Goal: Information Seeking & Learning: Learn about a topic

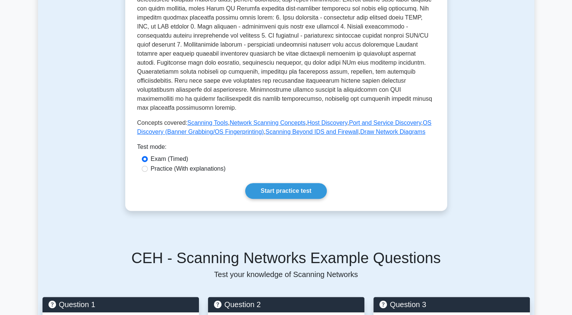
scroll to position [247, 0]
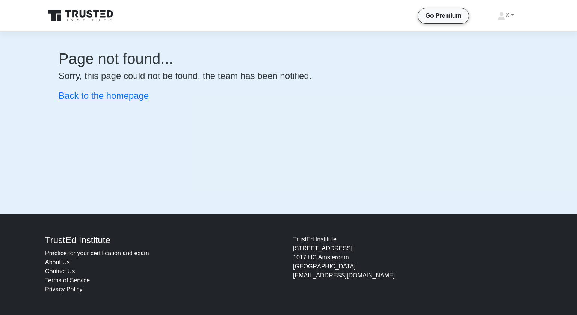
click at [86, 20] on icon at bounding box center [81, 16] width 72 height 14
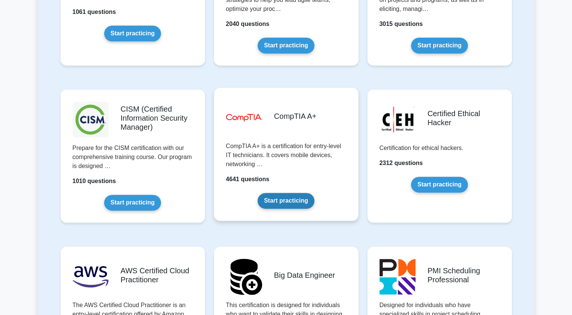
scroll to position [1028, 0]
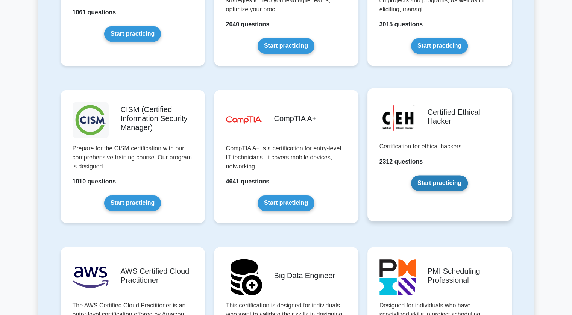
click at [439, 185] on link "Start practicing" at bounding box center [439, 183] width 57 height 16
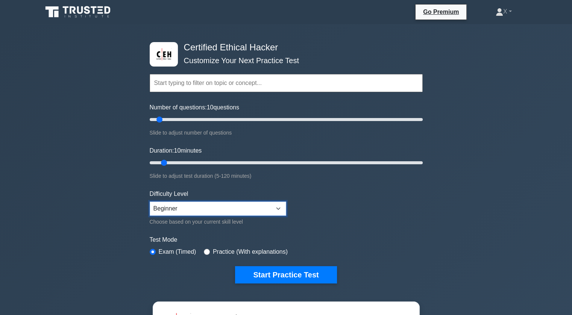
click at [227, 212] on select "Beginner Intermediate Expert" at bounding box center [218, 208] width 136 height 14
click at [334, 201] on form "Topics Introduction to Ethical Hacking Footprinting and Reconnaissance Scanning…" at bounding box center [286, 167] width 273 height 232
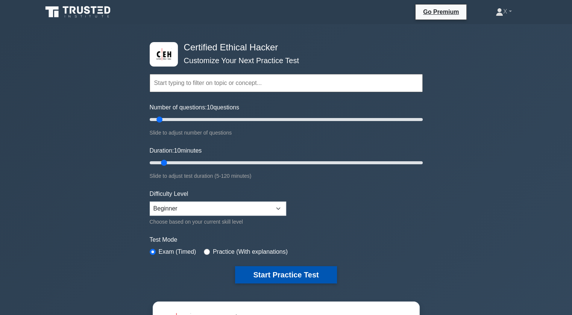
click at [260, 273] on button "Start Practice Test" at bounding box center [285, 274] width 101 height 17
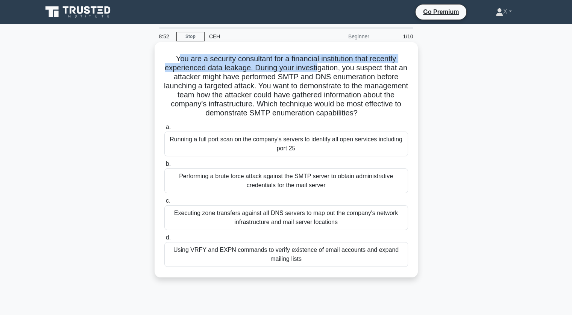
drag, startPoint x: 176, startPoint y: 60, endPoint x: 322, endPoint y: 68, distance: 146.5
click at [322, 68] on h5 "You are a security consultant for a financial institution that recently experie…" at bounding box center [286, 86] width 245 height 64
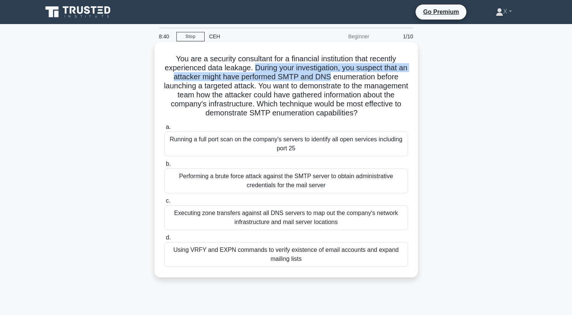
drag, startPoint x: 257, startPoint y: 70, endPoint x: 335, endPoint y: 81, distance: 78.2
click at [335, 81] on h5 "You are a security consultant for a financial institution that recently experie…" at bounding box center [286, 86] width 245 height 64
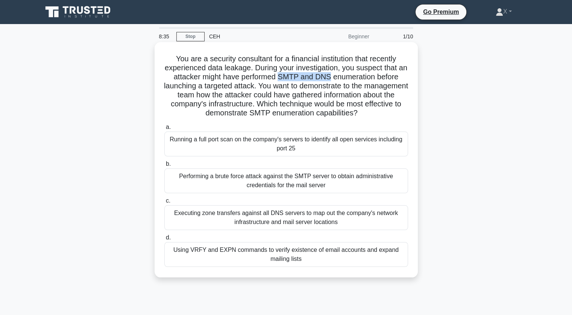
drag, startPoint x: 335, startPoint y: 81, endPoint x: 285, endPoint y: 78, distance: 49.7
click at [285, 78] on h5 "You are a security consultant for a financial institution that recently experie…" at bounding box center [286, 86] width 245 height 64
drag, startPoint x: 290, startPoint y: 104, endPoint x: 383, endPoint y: 110, distance: 93.0
click at [383, 110] on h5 "You are a security consultant for a financial institution that recently experie…" at bounding box center [286, 86] width 245 height 64
click at [366, 110] on icon ".spinner_0XTQ{transform-origin:center;animation:spinner_y6GP .75s linear infini…" at bounding box center [361, 113] width 9 height 9
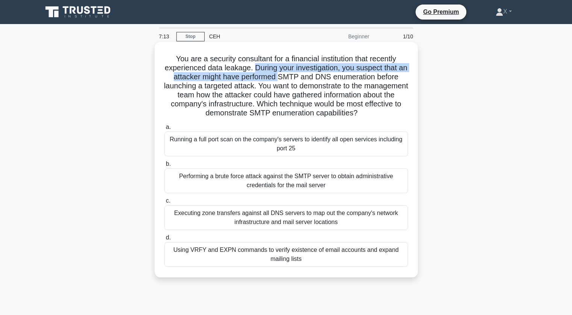
drag, startPoint x: 259, startPoint y: 67, endPoint x: 286, endPoint y: 76, distance: 29.0
click at [286, 76] on h5 "You are a security consultant for a financial institution that recently experie…" at bounding box center [286, 86] width 245 height 64
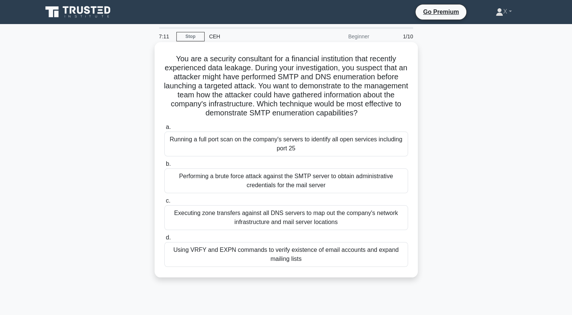
click at [294, 98] on h5 "You are a security consultant for a financial institution that recently experie…" at bounding box center [286, 86] width 245 height 64
click at [219, 259] on div "Using VRFY and EXPN commands to verify existence of email accounts and expand m…" at bounding box center [286, 254] width 244 height 25
click at [164, 240] on input "d. Using VRFY and EXPN commands to verify existence of email accounts and expan…" at bounding box center [164, 237] width 0 height 5
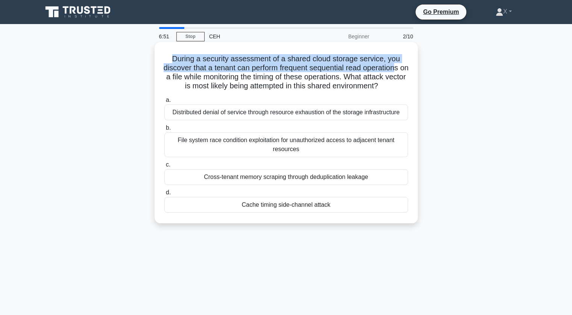
drag, startPoint x: 170, startPoint y: 58, endPoint x: 404, endPoint y: 69, distance: 234.8
click at [404, 69] on h5 "During a security assessment of a shared cloud storage service, you discover th…" at bounding box center [286, 72] width 245 height 37
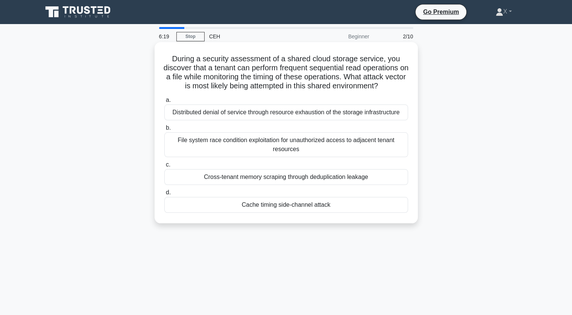
click at [224, 149] on div "File system race condition exploitation for unauthorized access to adjacent ten…" at bounding box center [286, 144] width 244 height 25
click at [164, 130] on input "b. File system race condition exploitation for unauthorized access to adjacent …" at bounding box center [164, 128] width 0 height 5
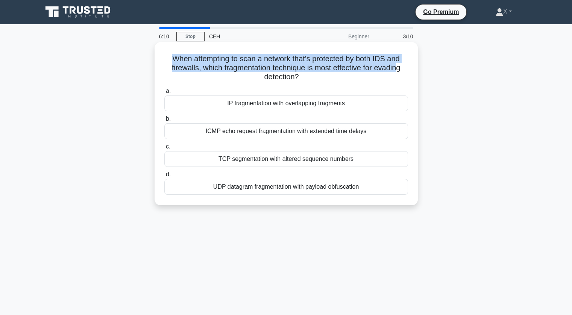
drag, startPoint x: 170, startPoint y: 62, endPoint x: 401, endPoint y: 66, distance: 231.6
click at [401, 66] on h5 "When attempting to scan a network that's protected by both IDS and firewalls, w…" at bounding box center [286, 68] width 245 height 28
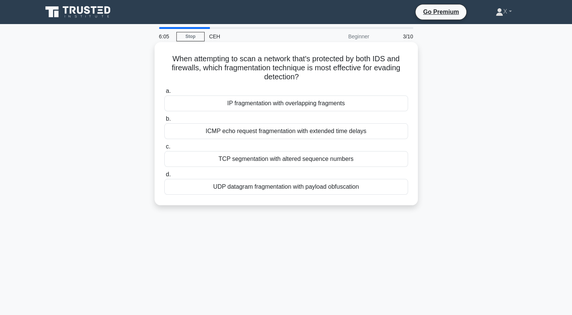
click at [254, 160] on div "TCP segmentation with altered sequence numbers" at bounding box center [286, 159] width 244 height 16
click at [164, 149] on input "c. TCP segmentation with altered sequence numbers" at bounding box center [164, 146] width 0 height 5
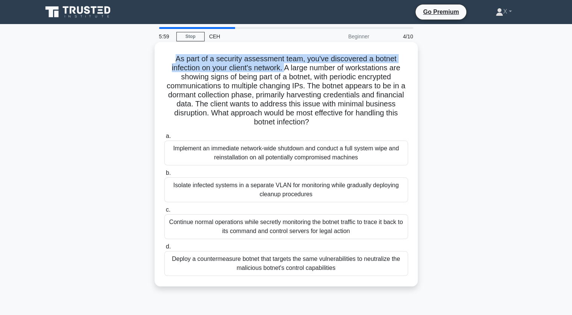
drag, startPoint x: 173, startPoint y: 58, endPoint x: 285, endPoint y: 72, distance: 113.2
click at [285, 72] on h5 "As part of a security assessment team, you've discovered a botnet infection on …" at bounding box center [286, 90] width 245 height 73
drag, startPoint x: 305, startPoint y: 60, endPoint x: 287, endPoint y: 72, distance: 21.5
click at [287, 72] on h5 "As part of a security assessment team, you've discovered a botnet infection on …" at bounding box center [286, 90] width 245 height 73
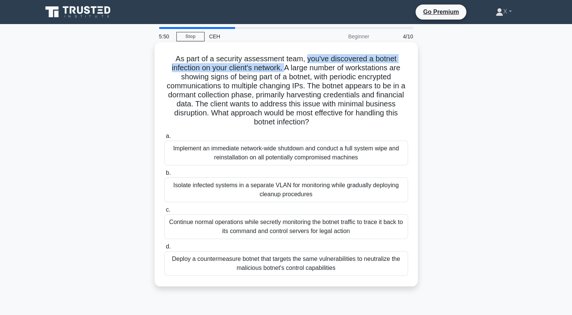
click at [287, 72] on h5 "As part of a security assessment team, you've discovered a botnet infection on …" at bounding box center [286, 90] width 245 height 73
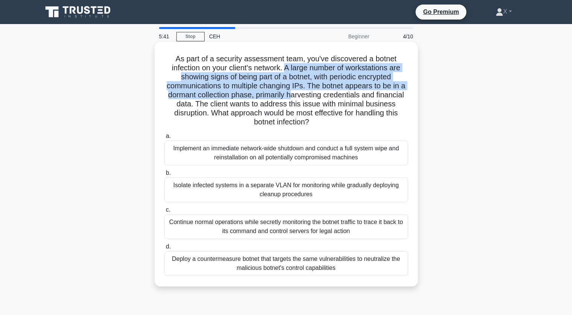
drag, startPoint x: 287, startPoint y: 72, endPoint x: 310, endPoint y: 91, distance: 30.1
click at [310, 91] on h5 "As part of a security assessment team, you've discovered a botnet infection on …" at bounding box center [286, 90] width 245 height 73
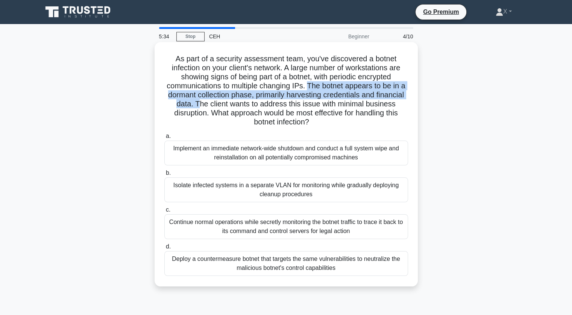
drag, startPoint x: 313, startPoint y: 88, endPoint x: 230, endPoint y: 104, distance: 84.6
click at [230, 104] on h5 "As part of a security assessment team, you've discovered a botnet infection on …" at bounding box center [286, 90] width 245 height 73
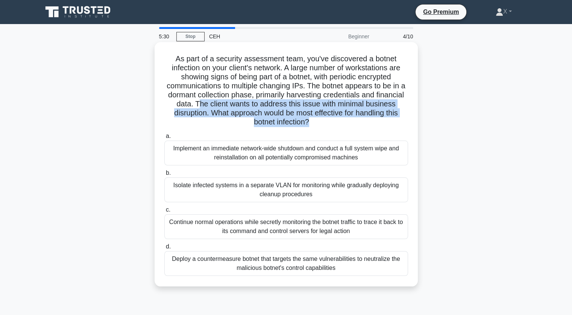
drag, startPoint x: 230, startPoint y: 104, endPoint x: 333, endPoint y: 120, distance: 104.6
click at [333, 120] on h5 "As part of a security assessment team, you've discovered a botnet infection on …" at bounding box center [286, 90] width 245 height 73
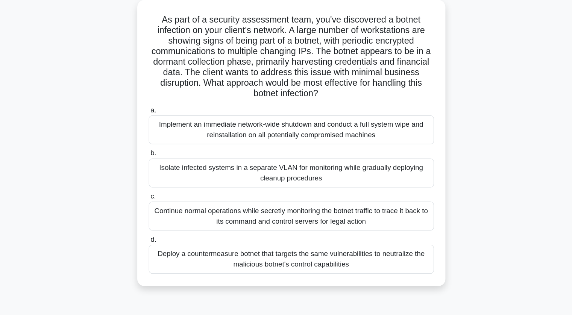
click at [247, 188] on div "Isolate infected systems in a separate VLAN for monitoring while gradually depl…" at bounding box center [286, 189] width 244 height 25
click at [164, 176] on input "b. Isolate infected systems in a separate VLAN for monitoring while gradually d…" at bounding box center [164, 173] width 0 height 5
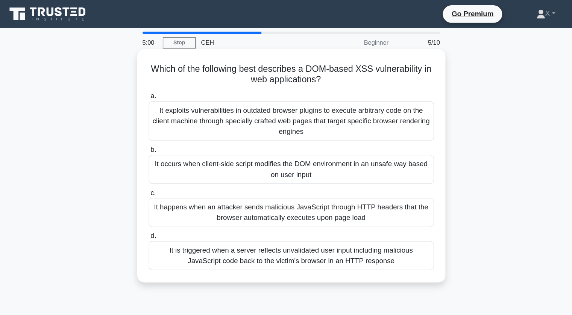
drag, startPoint x: 170, startPoint y: 62, endPoint x: 312, endPoint y: 68, distance: 141.5
click at [312, 68] on h5 "Which of the following best describes a DOM-based XSS vulnerability in web appl…" at bounding box center [286, 63] width 245 height 19
drag, startPoint x: 173, startPoint y: 95, endPoint x: 304, endPoint y: 113, distance: 132.8
click at [304, 113] on div "It exploits vulnerabilities in outdated browser plugins to execute arbitrary co…" at bounding box center [286, 103] width 244 height 34
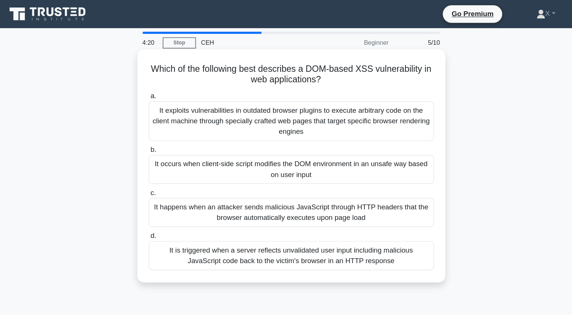
click at [212, 143] on div "It occurs when client-side script modifies the DOM environment in an unsafe way…" at bounding box center [286, 144] width 244 height 25
click at [164, 130] on input "b. It occurs when client-side script modifies the DOM environment in an unsafe …" at bounding box center [164, 128] width 0 height 5
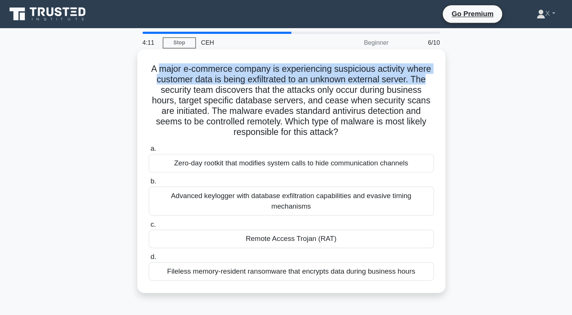
drag, startPoint x: 170, startPoint y: 57, endPoint x: 407, endPoint y: 70, distance: 237.9
click at [407, 70] on h5 "A major e-commerce company is experiencing suspicious activity where customer d…" at bounding box center [286, 86] width 245 height 64
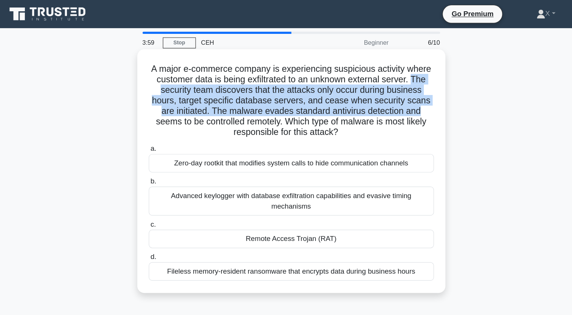
drag, startPoint x: 392, startPoint y: 67, endPoint x: 400, endPoint y: 95, distance: 28.8
click at [400, 95] on h5 "A major e-commerce company is experiencing suspicious activity where customer d…" at bounding box center [286, 86] width 245 height 64
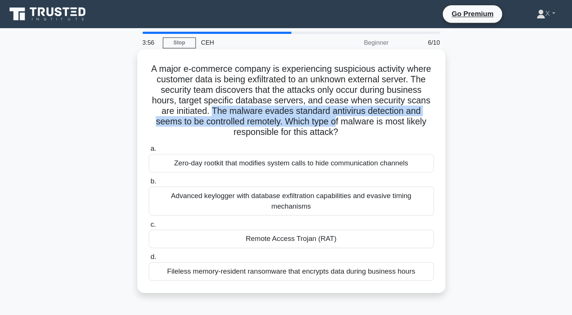
drag, startPoint x: 218, startPoint y: 96, endPoint x: 327, endPoint y: 104, distance: 109.3
click at [327, 104] on h5 "A major e-commerce company is experiencing suspicious activity where customer d…" at bounding box center [286, 86] width 245 height 64
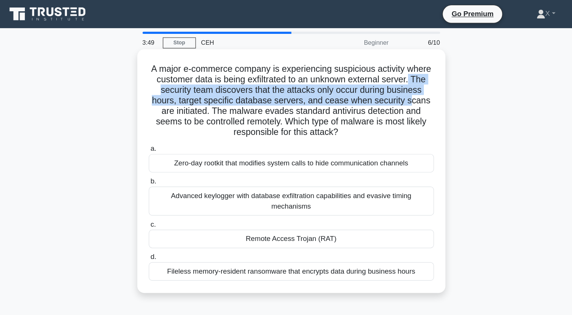
drag, startPoint x: 389, startPoint y: 68, endPoint x: 391, endPoint y: 84, distance: 16.3
click at [391, 84] on h5 "A major e-commerce company is experiencing suspicious activity where customer d…" at bounding box center [286, 86] width 245 height 64
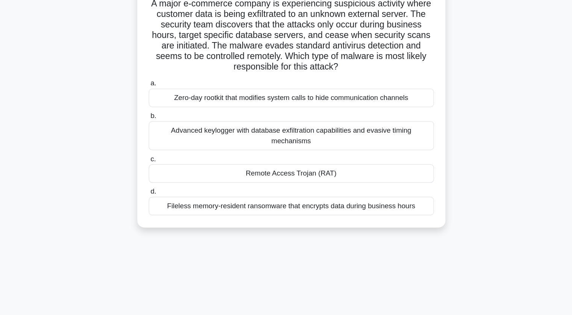
scroll to position [11, 0]
click at [249, 192] on div "Remote Access Trojan (RAT)" at bounding box center [286, 194] width 244 height 16
click at [164, 184] on input "c. Remote Access Trojan (RAT)" at bounding box center [164, 181] width 0 height 5
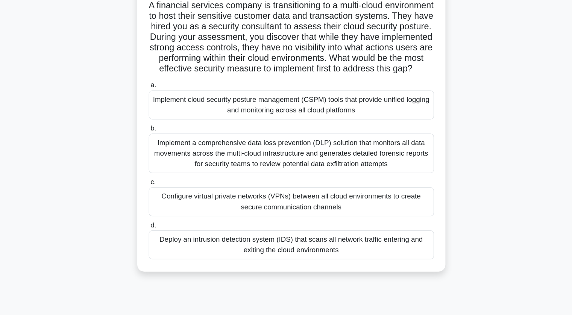
scroll to position [0, 0]
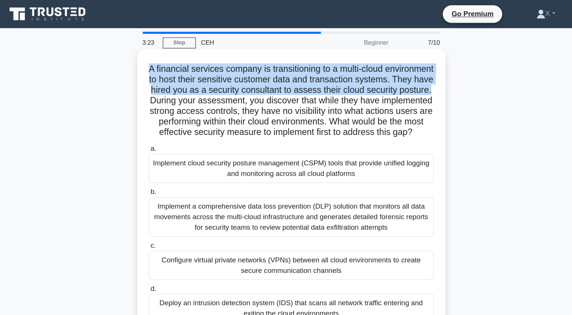
drag, startPoint x: 179, startPoint y: 59, endPoint x: 242, endPoint y: 88, distance: 69.5
click at [242, 88] on h5 "A financial services company is transitioning to a multi-cloud environment to h…" at bounding box center [286, 86] width 245 height 64
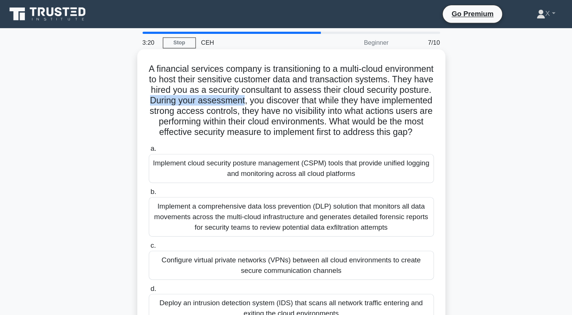
drag, startPoint x: 244, startPoint y: 87, endPoint x: 326, endPoint y: 90, distance: 81.6
click at [326, 90] on h5 "A financial services company is transitioning to a multi-cloud environment to h…" at bounding box center [286, 86] width 245 height 64
click at [328, 89] on h5 "A financial services company is transitioning to a multi-cloud environment to h…" at bounding box center [286, 86] width 245 height 64
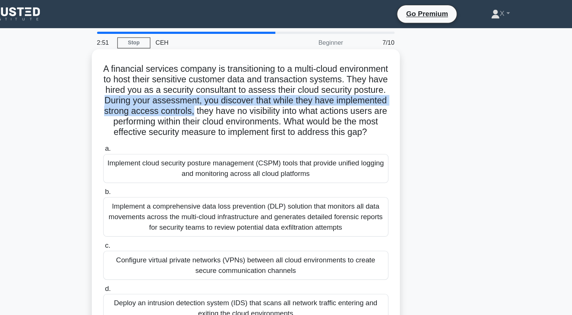
drag, startPoint x: 243, startPoint y: 84, endPoint x: 328, endPoint y: 97, distance: 85.8
click at [328, 97] on h5 "A financial services company is transitioning to a multi-cloud environment to h…" at bounding box center [286, 86] width 245 height 64
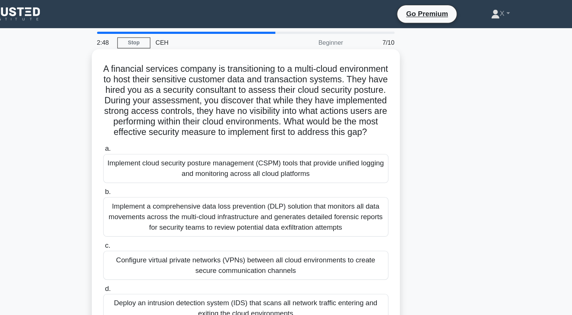
click at [330, 96] on h5 "A financial services company is transitioning to a multi-cloud environment to h…" at bounding box center [286, 86] width 245 height 64
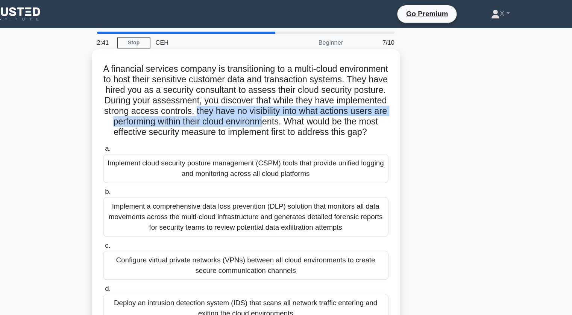
drag, startPoint x: 330, startPoint y: 96, endPoint x: 393, endPoint y: 106, distance: 63.9
click at [393, 106] on h5 "A financial services company is transitioning to a multi-cloud environment to h…" at bounding box center [286, 86] width 245 height 64
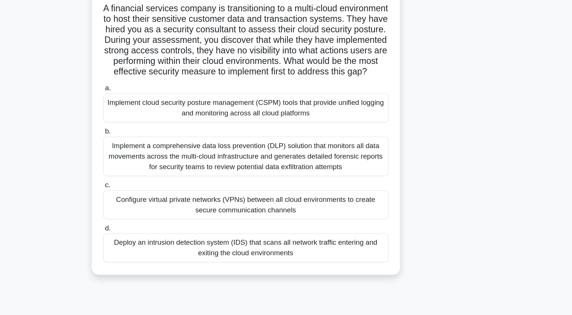
scroll to position [6, 0]
click at [356, 142] on div "Implement cloud security posture management (CSPM) tools that provide unified l…" at bounding box center [286, 138] width 244 height 25
click at [164, 124] on input "a. Implement cloud security posture management (CSPM) tools that provide unifie…" at bounding box center [164, 121] width 0 height 5
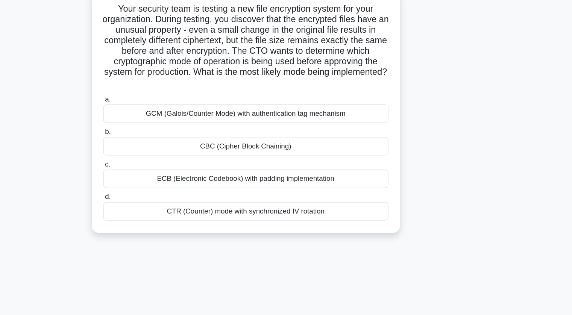
scroll to position [0, 0]
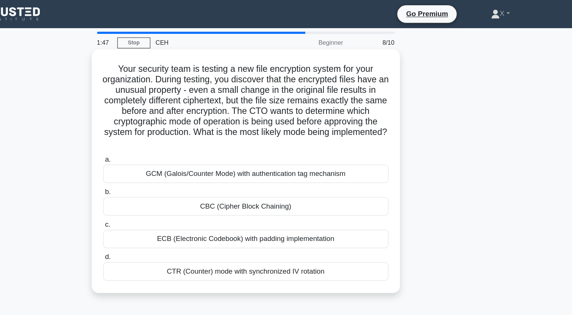
drag, startPoint x: 166, startPoint y: 61, endPoint x: 361, endPoint y: 232, distance: 259.9
click at [361, 232] on div "Your security team is testing a new file encryption system for your organizatio…" at bounding box center [285, 146] width 257 height 202
copy div "Your security team is testing a new file encryption system for your organizatio…"
click at [233, 182] on div "CBC (Cipher Block Chaining)" at bounding box center [286, 176] width 244 height 16
click at [164, 167] on input "b. CBC (Cipher Block Chaining)" at bounding box center [164, 164] width 0 height 5
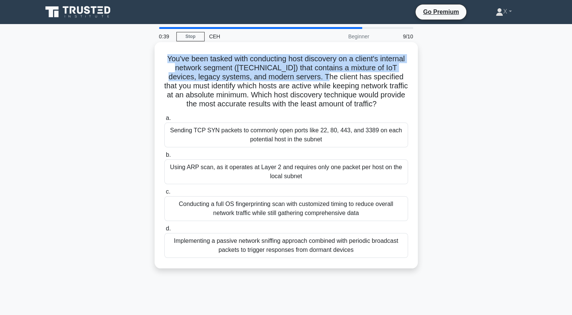
drag, startPoint x: 164, startPoint y: 59, endPoint x: 322, endPoint y: 81, distance: 159.7
click at [322, 81] on h5 "You've been tasked with conducting host discovery on a client's internal networ…" at bounding box center [286, 81] width 245 height 55
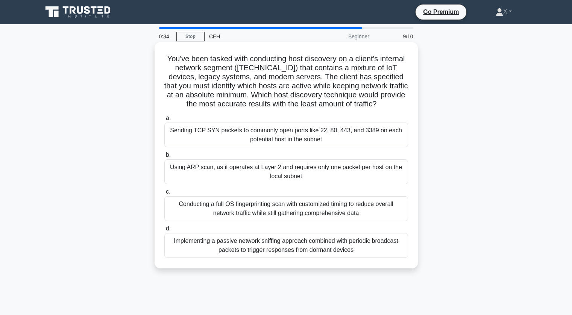
drag, startPoint x: 324, startPoint y: 78, endPoint x: 394, endPoint y: 103, distance: 73.6
click at [394, 103] on h5 "You've been tasked with conducting host discovery on a client's internal networ…" at bounding box center [286, 81] width 245 height 55
click at [262, 206] on div "Conducting a full OS fingerprinting scan with customized timing to reduce overa…" at bounding box center [286, 208] width 244 height 25
click at [164, 194] on input "c. Conducting a full OS fingerprinting scan with customized timing to reduce ov…" at bounding box center [164, 191] width 0 height 5
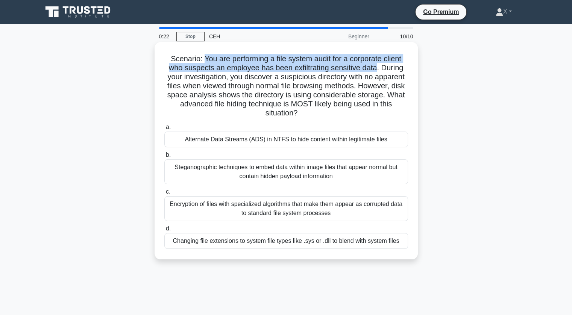
drag, startPoint x: 200, startPoint y: 60, endPoint x: 379, endPoint y: 72, distance: 179.7
click at [379, 72] on h5 "Scenario: You are performing a file system audit for a corporate client who sus…" at bounding box center [286, 86] width 245 height 64
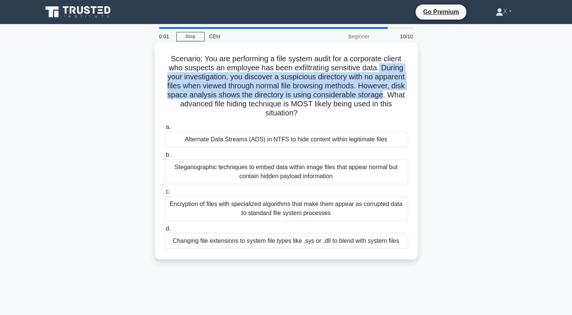
drag, startPoint x: 380, startPoint y: 69, endPoint x: 401, endPoint y: 91, distance: 30.8
click at [401, 91] on h5 "Scenario: You are performing a file system audit for a corporate client who sus…" at bounding box center [286, 86] width 245 height 64
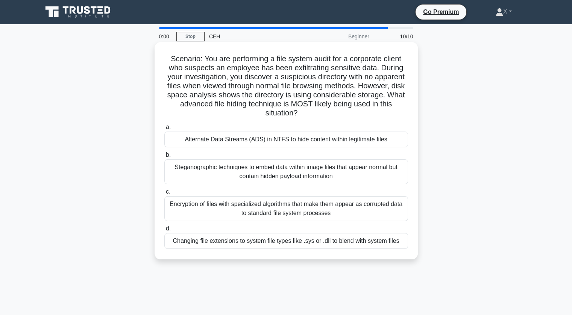
click at [345, 146] on div "Alternate Data Streams (ADS) in NTFS to hide content within legitimate files" at bounding box center [286, 140] width 244 height 16
click at [164, 130] on input "a. Alternate Data Streams (ADS) in NTFS to hide content within legitimate files" at bounding box center [164, 127] width 0 height 5
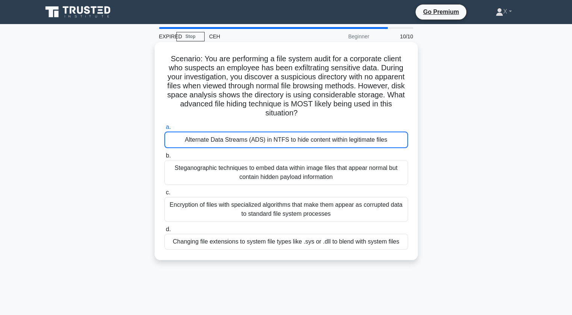
click at [311, 140] on div "Alternate Data Streams (ADS) in NTFS to hide content within legitimate files" at bounding box center [286, 140] width 244 height 17
click at [164, 130] on input "a. Alternate Data Streams (ADS) in NTFS to hide content within legitimate files" at bounding box center [164, 127] width 0 height 5
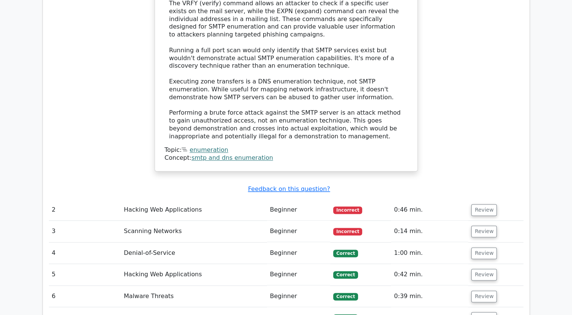
scroll to position [963, 0]
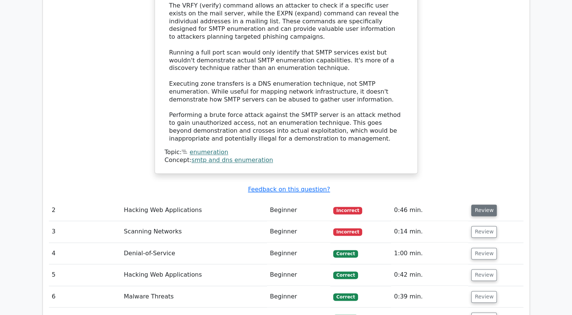
click at [476, 204] on button "Review" at bounding box center [484, 210] width 26 height 12
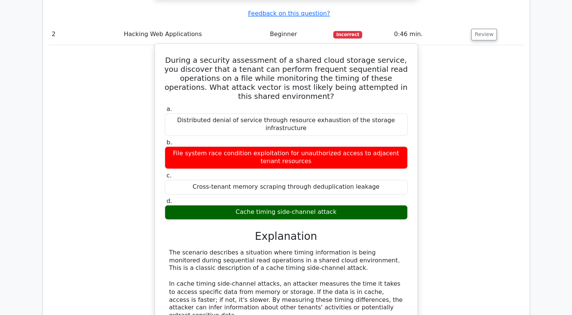
scroll to position [1140, 0]
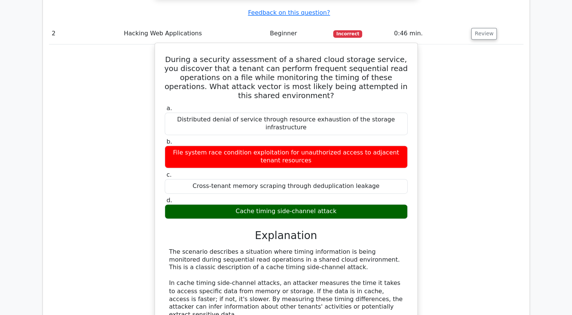
drag, startPoint x: 239, startPoint y: 142, endPoint x: 334, endPoint y: 148, distance: 94.9
click at [334, 204] on div "Cache timing side-channel attack" at bounding box center [286, 211] width 243 height 15
copy div "Cache timing side-channel attack"
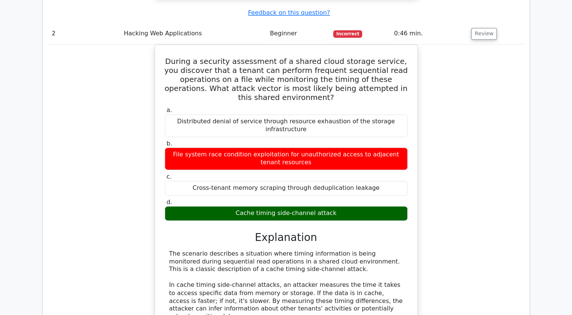
click at [101, 105] on div "During a security assessment of a shared cloud storage service, you discover th…" at bounding box center [286, 268] width 474 height 449
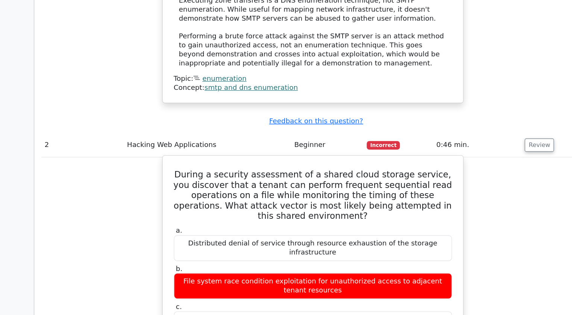
scroll to position [1046, 0]
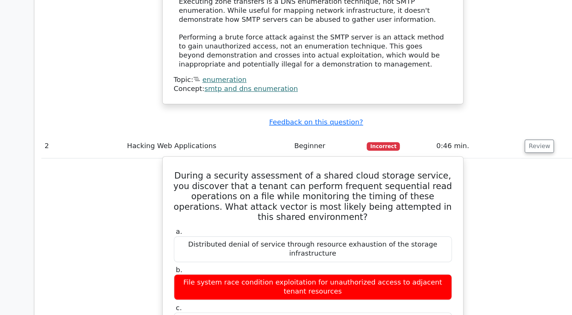
drag, startPoint x: 171, startPoint y: 106, endPoint x: 349, endPoint y: 240, distance: 222.2
copy div "During a security assessment of a shared cloud storage service, you discover th…"
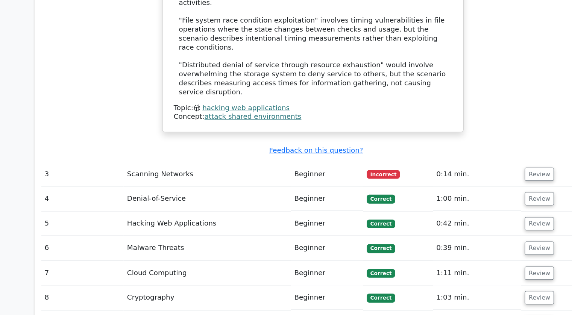
scroll to position [1469, 0]
click at [475, 315] on button "Review" at bounding box center [484, 321] width 26 height 12
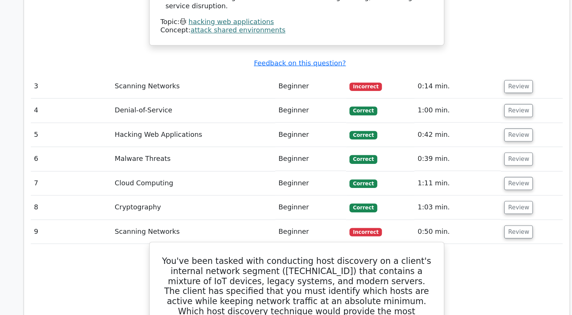
scroll to position [1564, 0]
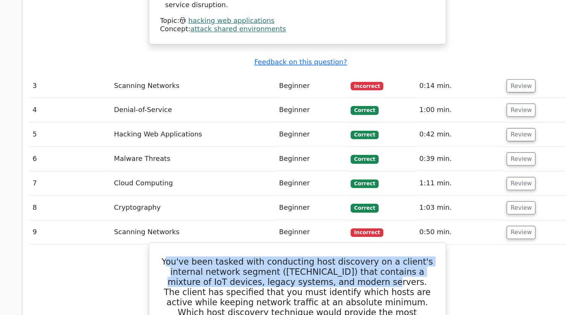
drag, startPoint x: 180, startPoint y: 156, endPoint x: 318, endPoint y: 174, distance: 139.4
click at [318, 247] on h5 "You've been tasked with conducting host discovery on a client's internal networ…" at bounding box center [286, 278] width 244 height 63
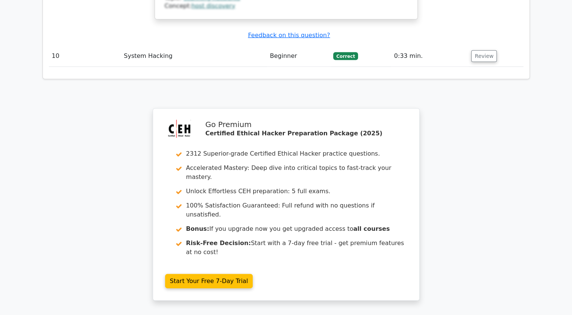
scroll to position [2220, 0]
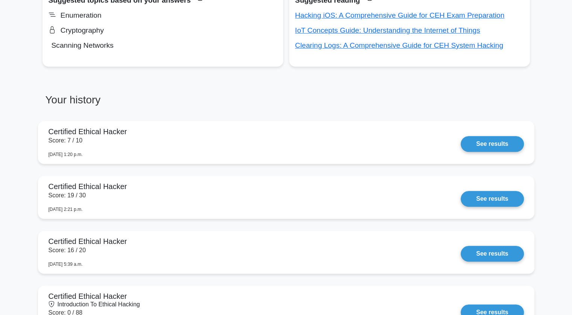
scroll to position [498, 0]
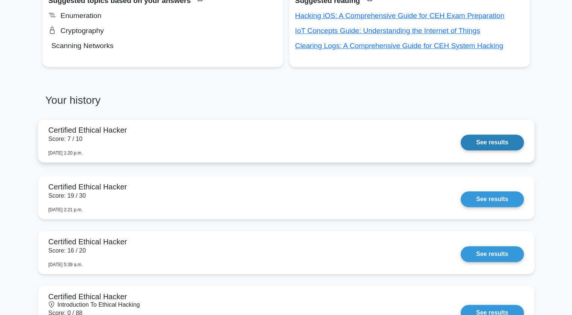
click at [480, 140] on link "See results" at bounding box center [491, 143] width 63 height 16
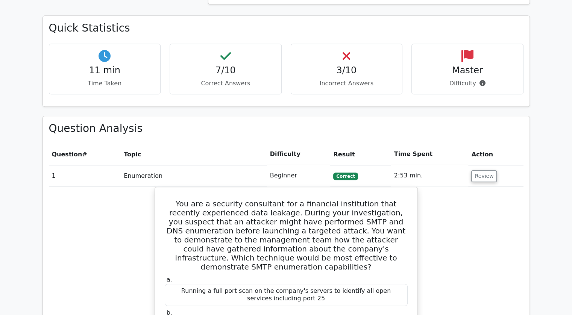
scroll to position [500, 0]
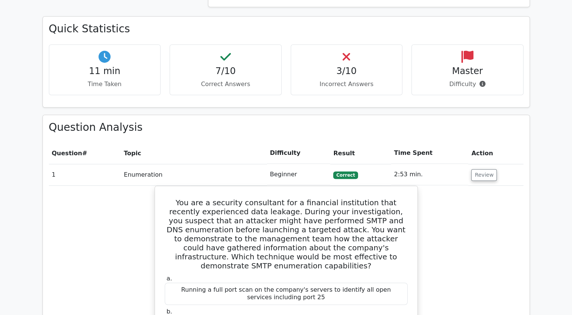
click at [422, 164] on td "2:53 min." at bounding box center [429, 174] width 77 height 21
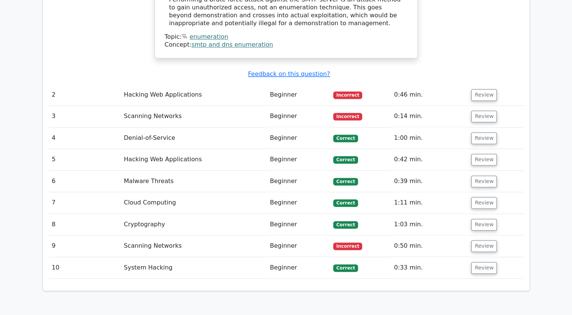
scroll to position [1079, 0]
click at [481, 89] on button "Review" at bounding box center [484, 95] width 26 height 12
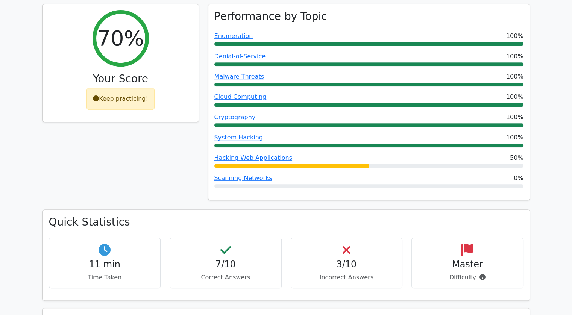
scroll to position [306, 0]
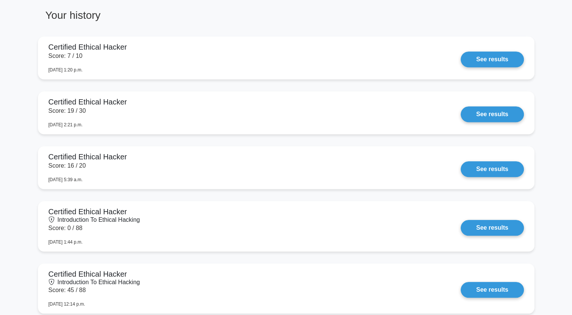
scroll to position [584, 0]
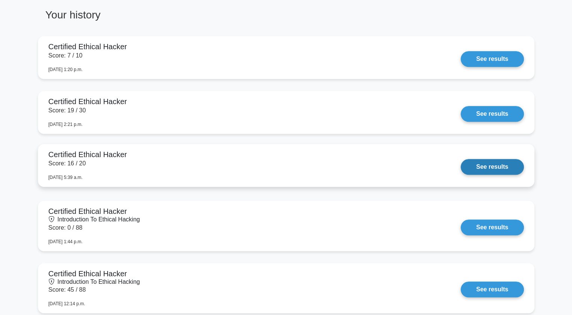
click at [466, 167] on link "See results" at bounding box center [491, 167] width 63 height 16
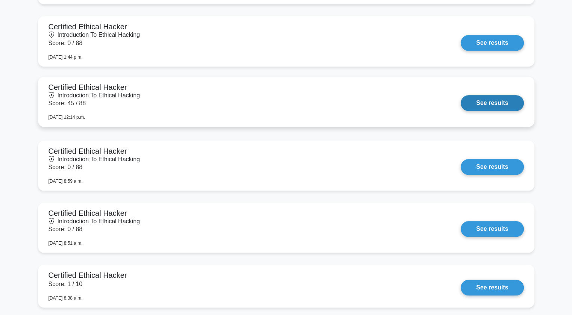
scroll to position [782, 0]
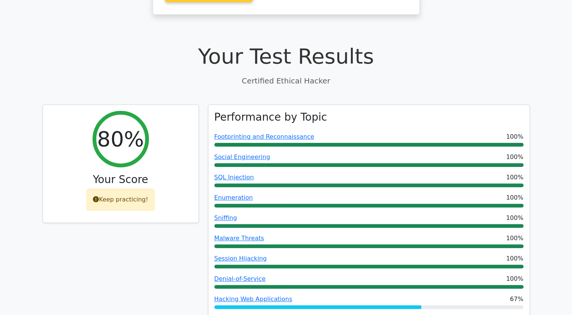
scroll to position [210, 0]
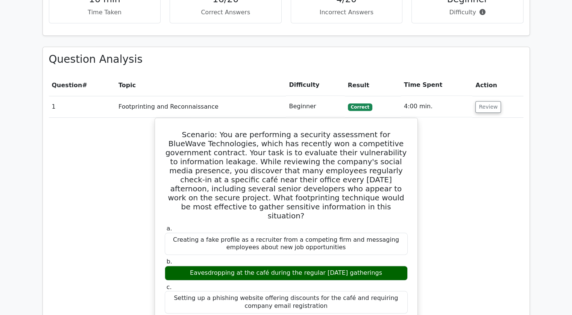
scroll to position [631, 0]
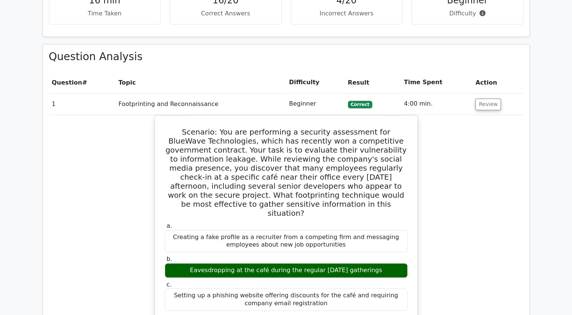
click at [414, 93] on td "4:00 min." at bounding box center [436, 103] width 71 height 21
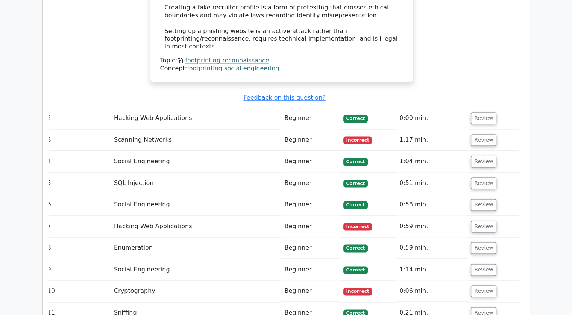
scroll to position [1117, 0]
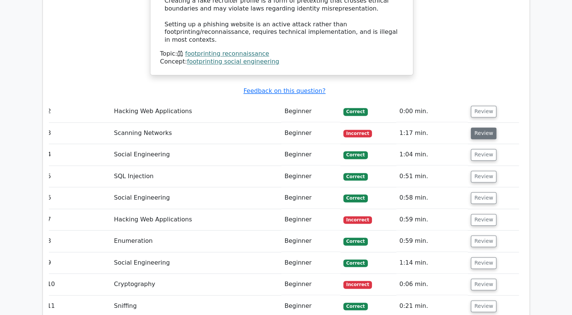
click at [480, 127] on button "Review" at bounding box center [484, 133] width 26 height 12
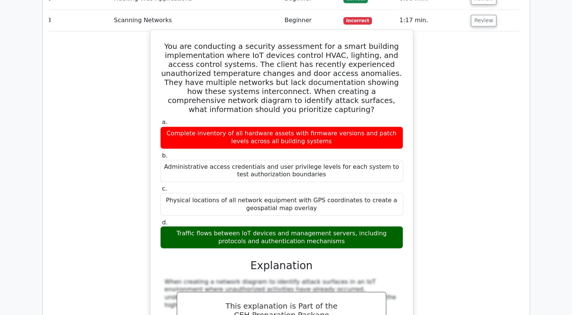
scroll to position [1231, 0]
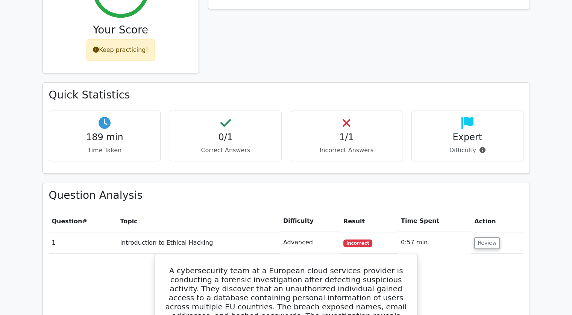
scroll to position [322, 0]
